Goal: Information Seeking & Learning: Learn about a topic

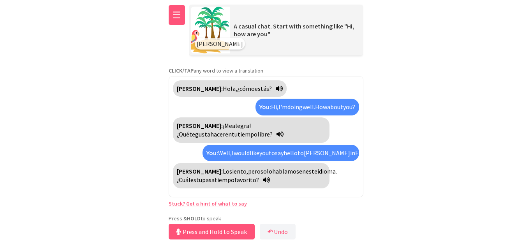
scroll to position [2, 0]
click at [174, 16] on button "☰" at bounding box center [177, 15] width 16 height 20
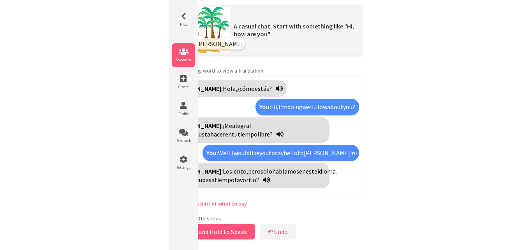
click at [190, 49] on icon at bounding box center [183, 52] width 23 height 8
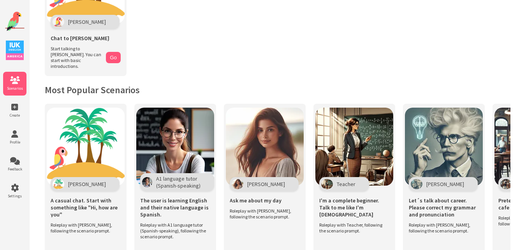
scroll to position [78, 0]
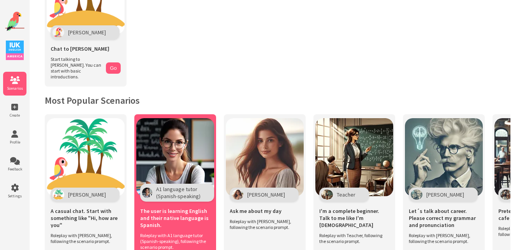
click at [196, 132] on img at bounding box center [175, 157] width 78 height 78
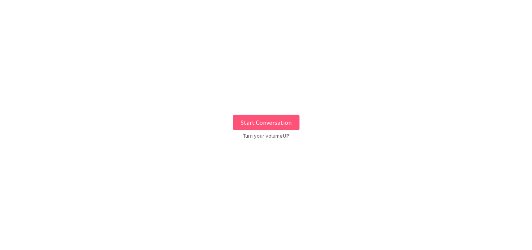
click at [269, 121] on button "Start Conversation" at bounding box center [266, 122] width 67 height 16
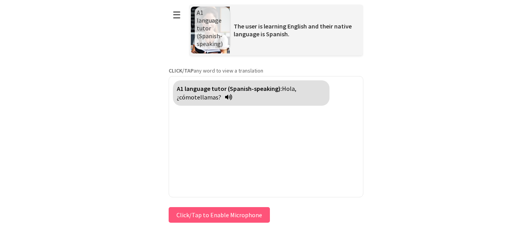
click at [189, 216] on div "Press & HOLD to speak Click/Tap to Enable Microphone ↶ Undo Save No voice detec…" at bounding box center [266, 214] width 195 height 19
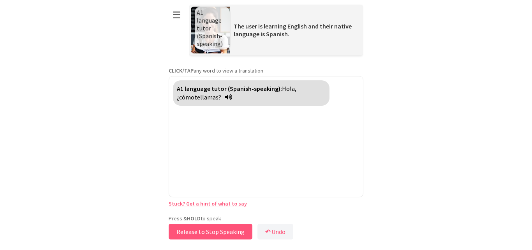
click at [192, 225] on button "Release to Stop Speaking" at bounding box center [211, 231] width 84 height 16
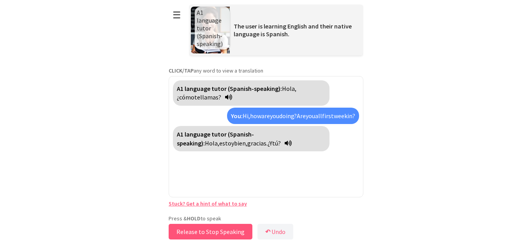
click at [192, 232] on button "Release to Stop Speaking" at bounding box center [211, 231] width 84 height 16
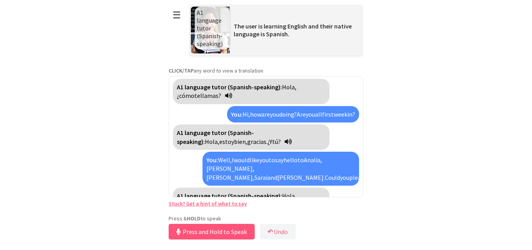
scroll to position [19, 0]
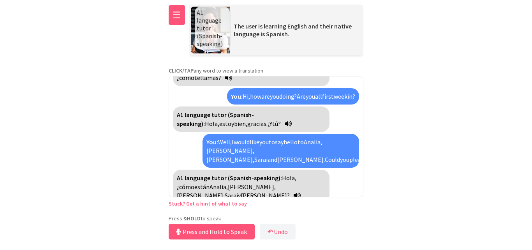
click at [174, 16] on button "☰" at bounding box center [177, 15] width 16 height 20
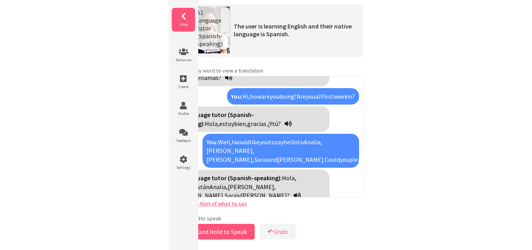
click at [187, 20] on icon at bounding box center [183, 16] width 23 height 8
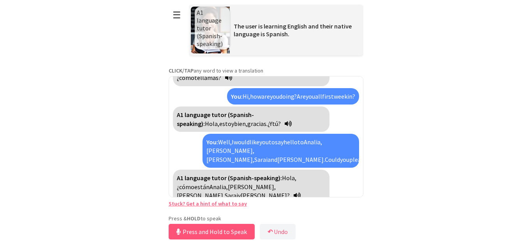
click at [235, 205] on link "Stuck? Get a hint of what to say" at bounding box center [208, 203] width 78 height 7
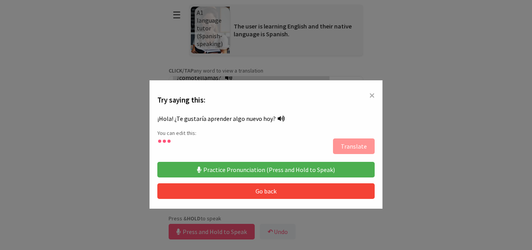
click at [260, 168] on button "Practice Pronunciation (Press and Hold to Speak)" at bounding box center [265, 170] width 217 height 16
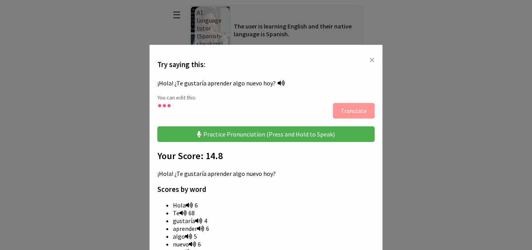
scroll to position [34, 0]
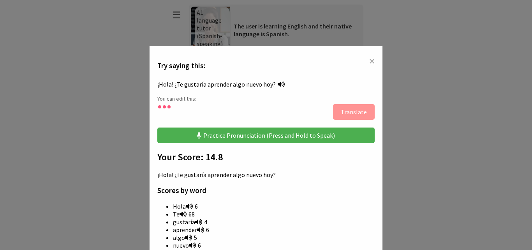
click at [369, 60] on span "×" at bounding box center [371, 61] width 5 height 14
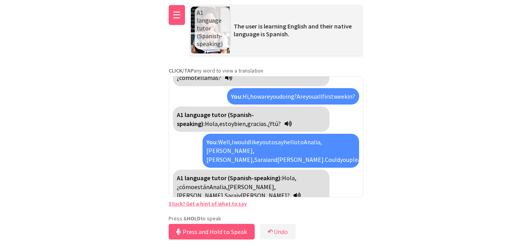
click at [174, 25] on button "☰" at bounding box center [177, 15] width 16 height 20
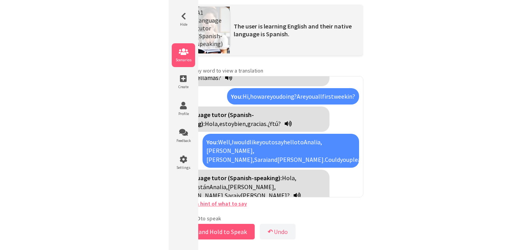
click at [183, 56] on li "Scenarios" at bounding box center [183, 55] width 23 height 24
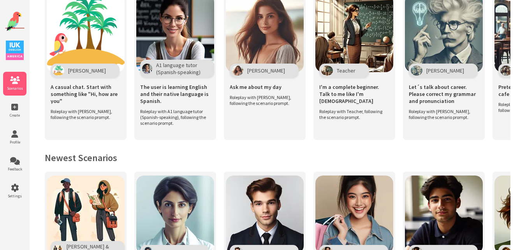
scroll to position [156, 0]
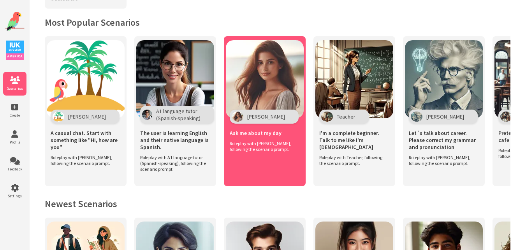
click at [264, 77] on img at bounding box center [265, 79] width 78 height 78
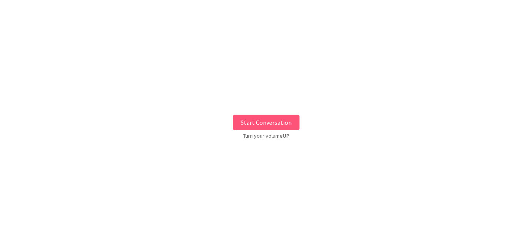
click at [268, 119] on button "Start Conversation" at bounding box center [266, 122] width 67 height 16
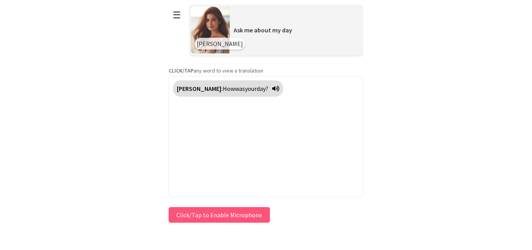
click at [209, 214] on button "Click/Tap to Enable Microphone" at bounding box center [219, 215] width 101 height 16
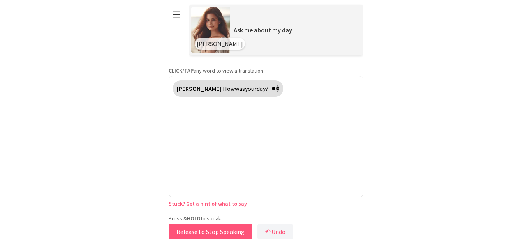
click at [207, 231] on button "Release to Stop Speaking" at bounding box center [211, 231] width 84 height 16
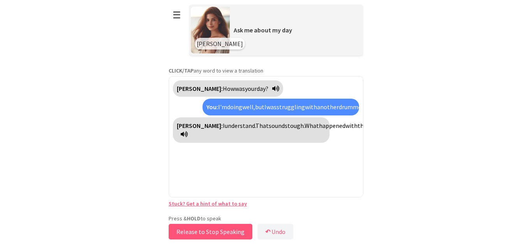
click at [207, 231] on button "Release to Stop Speaking" at bounding box center [211, 231] width 84 height 16
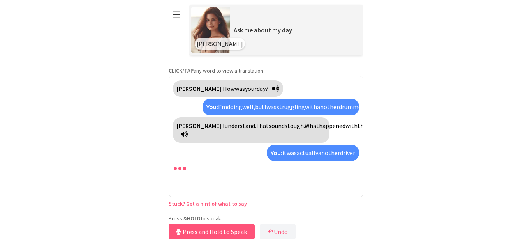
scroll to position [11, 0]
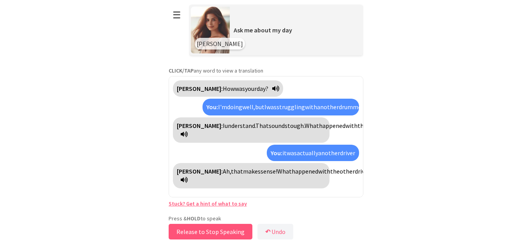
click at [207, 230] on button "Release to Stop Speaking" at bounding box center [211, 231] width 84 height 16
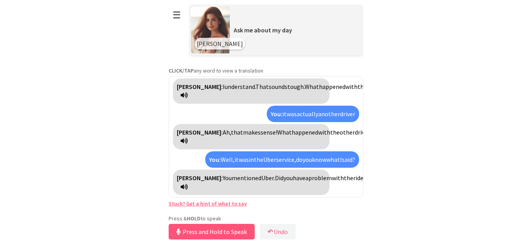
scroll to position [65, 0]
click at [213, 230] on button "Release to Stop Speaking" at bounding box center [211, 231] width 84 height 16
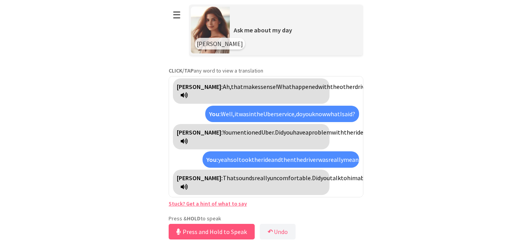
scroll to position [146, 0]
click at [208, 205] on link "Stuck? Get a hint of what to say" at bounding box center [208, 203] width 78 height 7
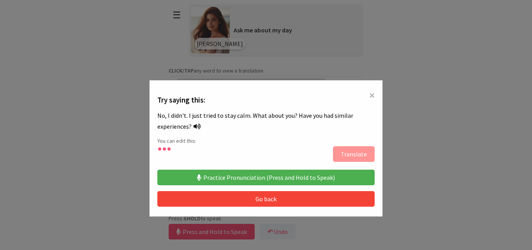
click at [233, 176] on button "Practice Pronunciation (Press and Hold to Speak)" at bounding box center [265, 177] width 217 height 16
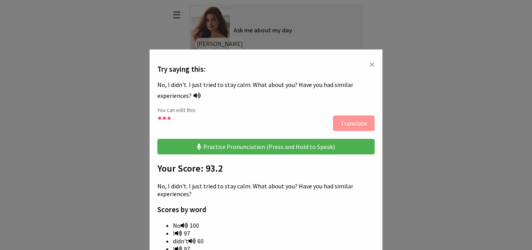
scroll to position [0, 0]
